Goal: Task Accomplishment & Management: Complete application form

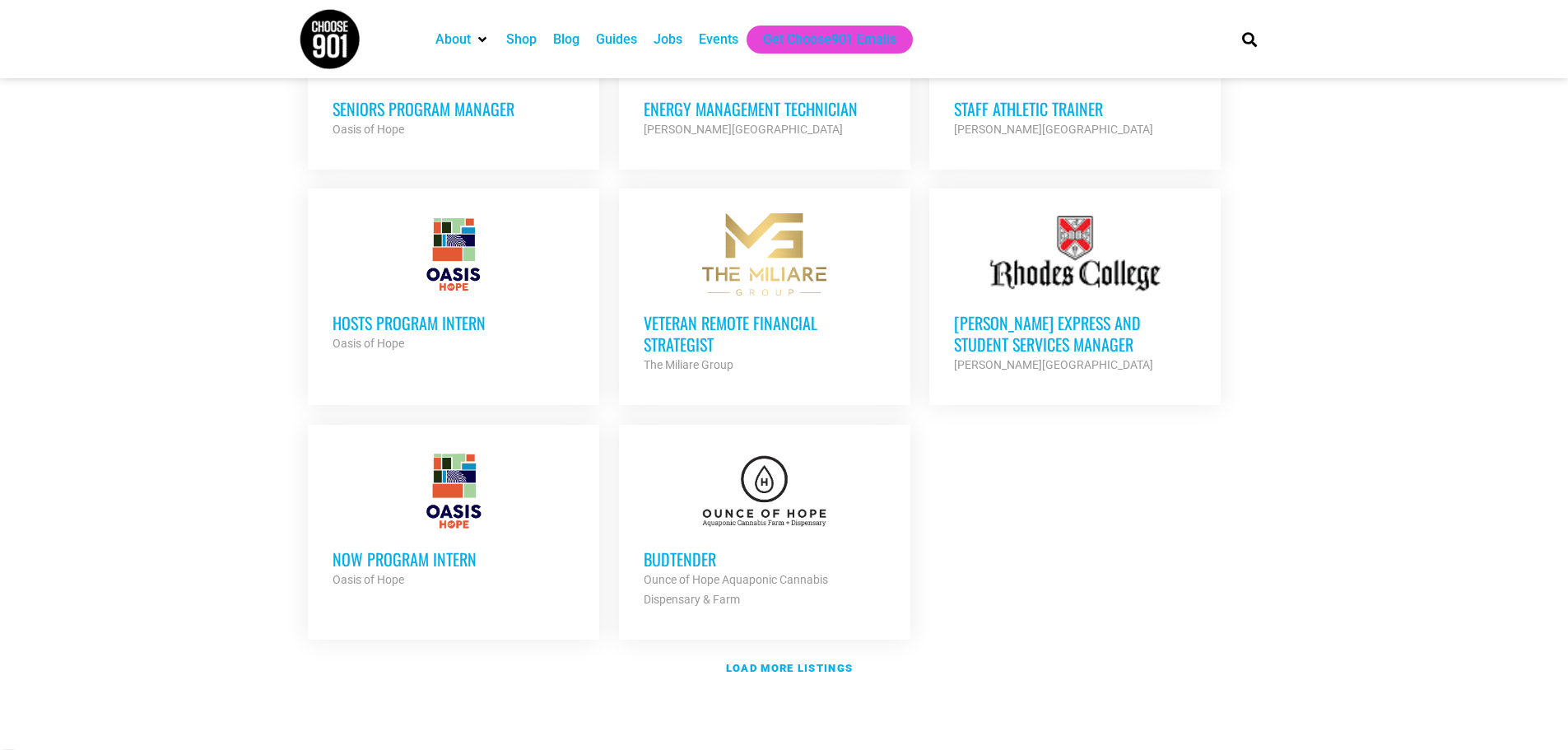
scroll to position [1810, 0]
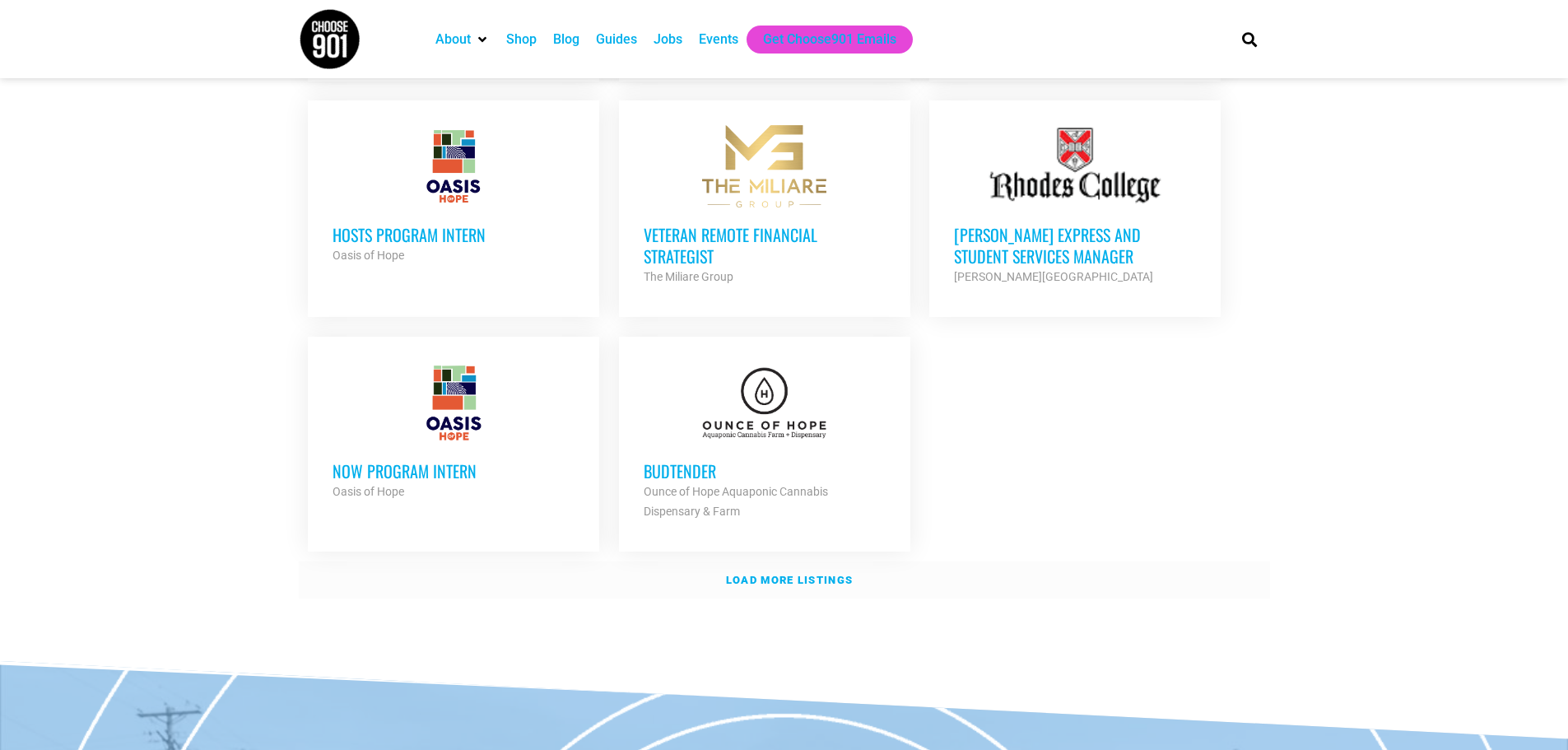
click at [747, 573] on strong "Load more listings" at bounding box center [789, 579] width 127 height 12
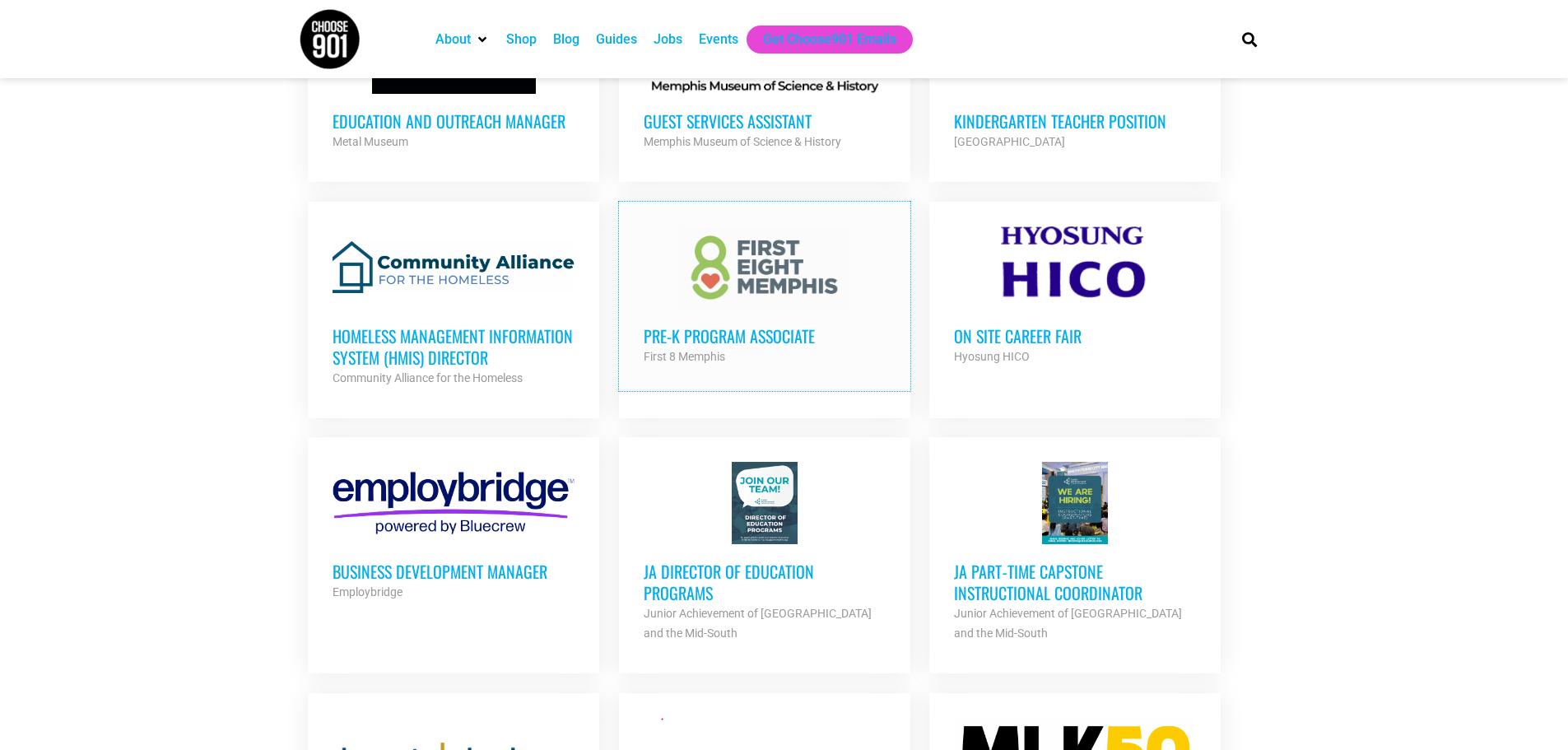
scroll to position [2386, 0]
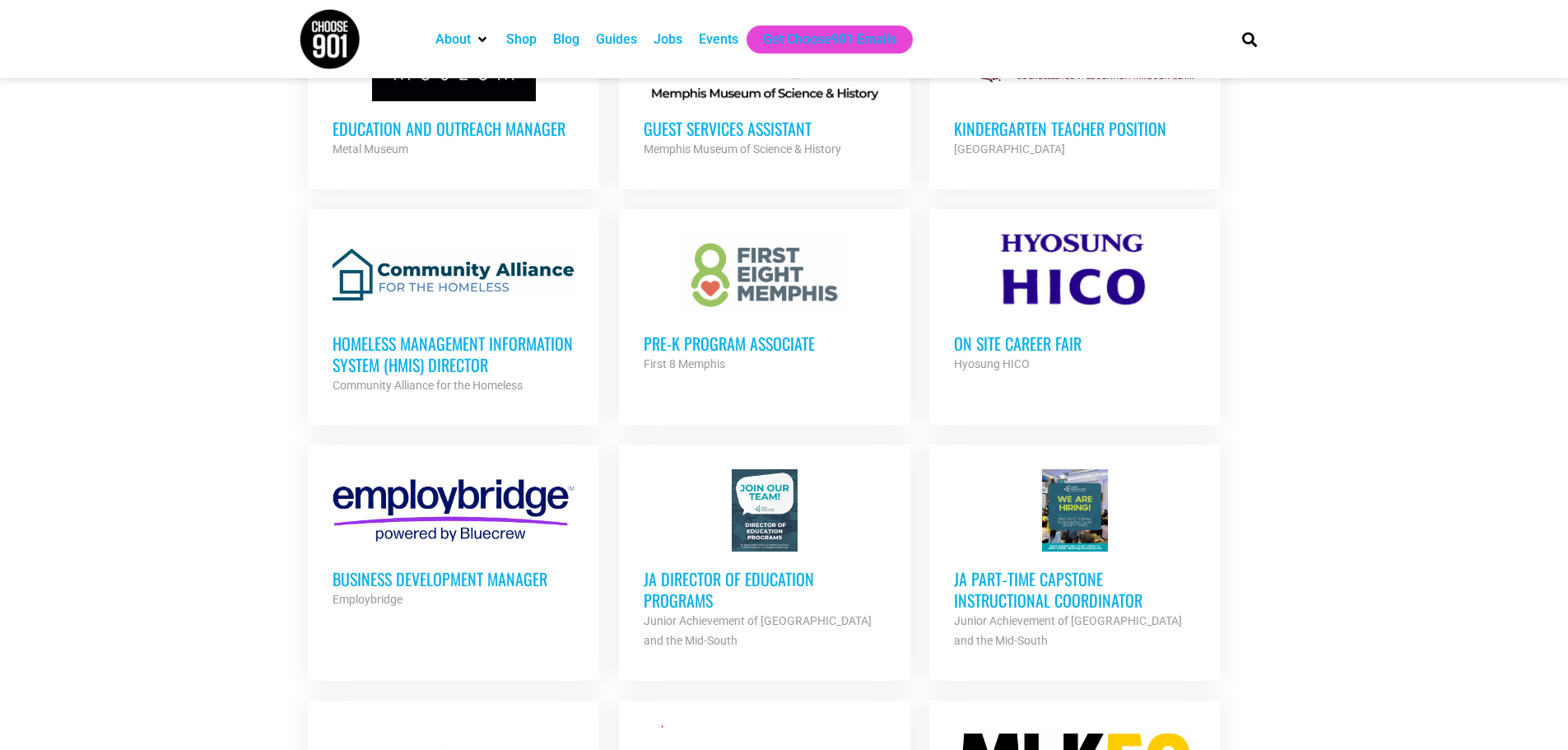
click at [765, 316] on div "Pre-K Program Associate First 8 Memphis Partner Org" at bounding box center [765, 344] width 242 height 58
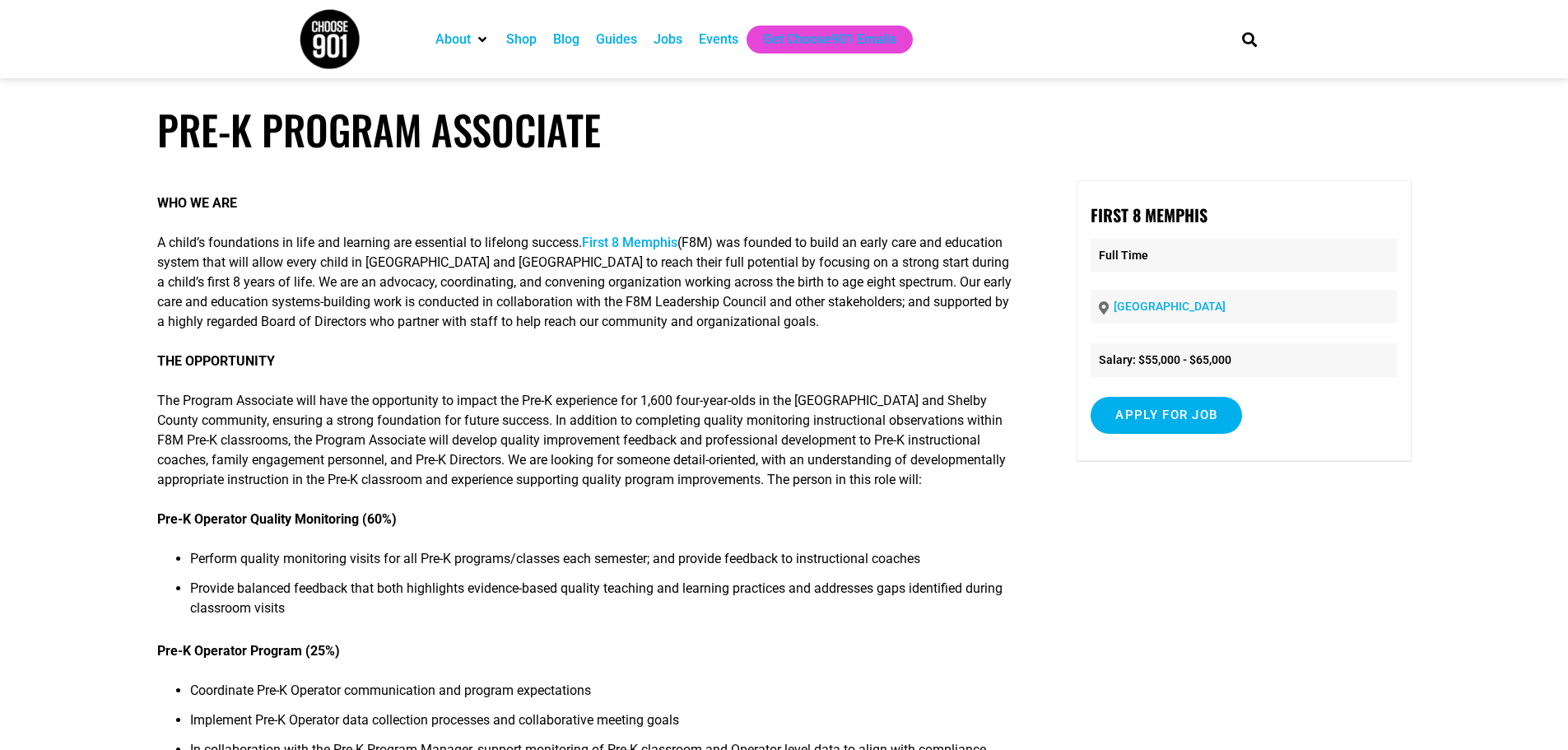
click at [636, 238] on link "First 8 Memphis" at bounding box center [629, 241] width 95 height 16
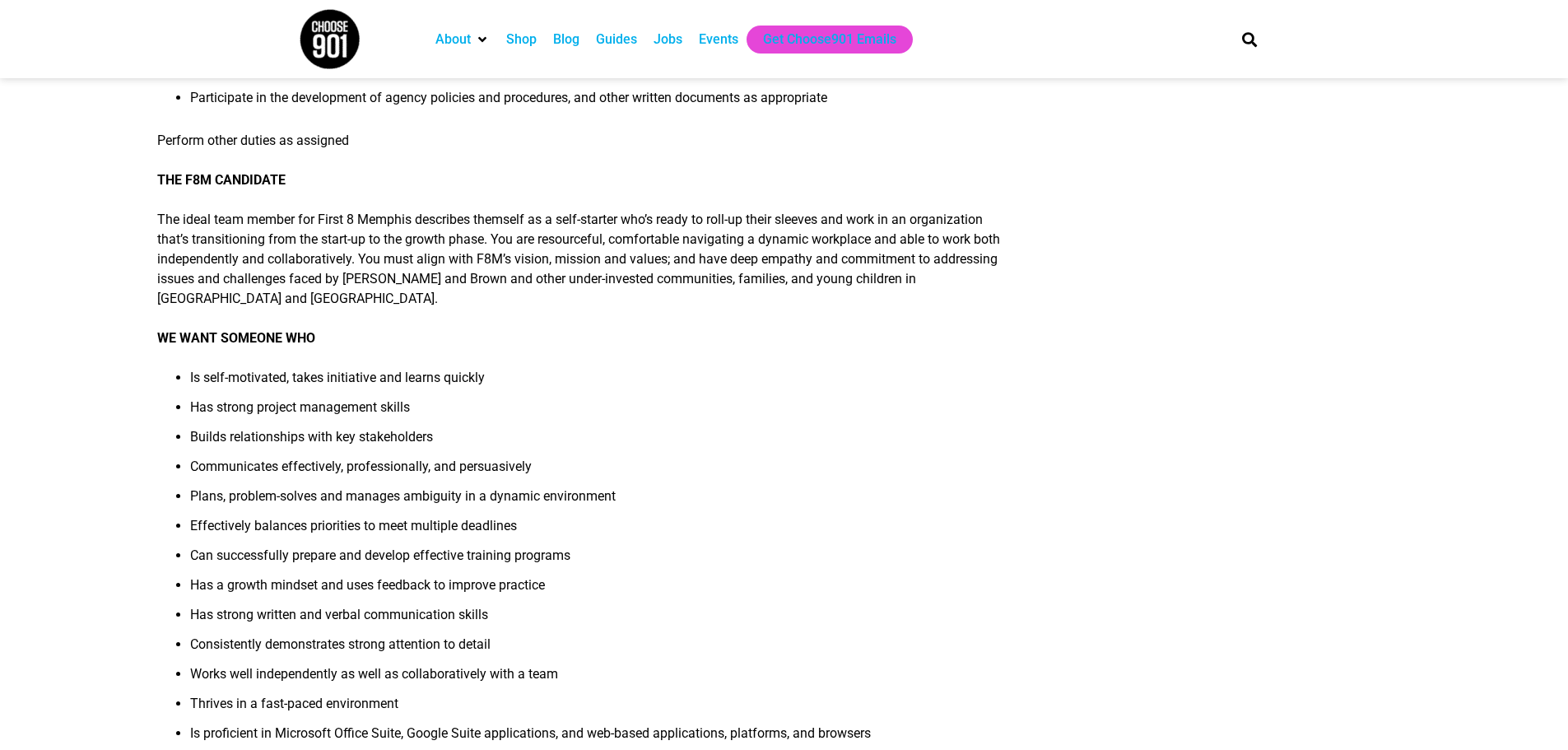
scroll to position [905, 0]
